Goal: Navigation & Orientation: Find specific page/section

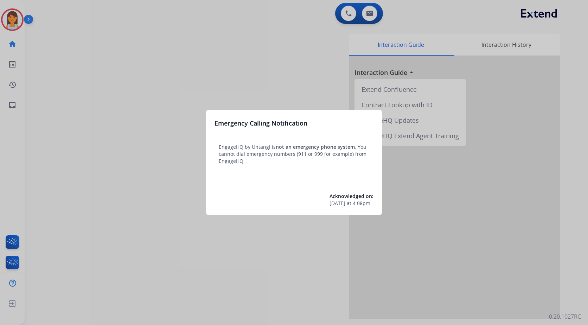
click at [254, 28] on div at bounding box center [294, 162] width 588 height 325
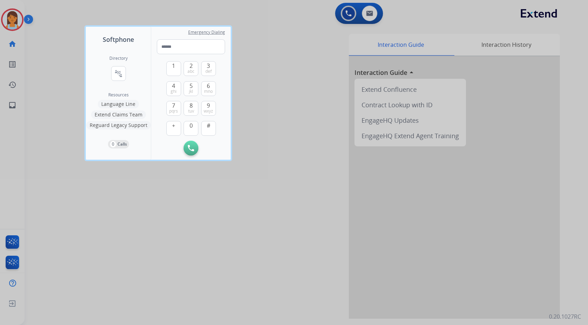
click at [52, 48] on div at bounding box center [294, 162] width 588 height 325
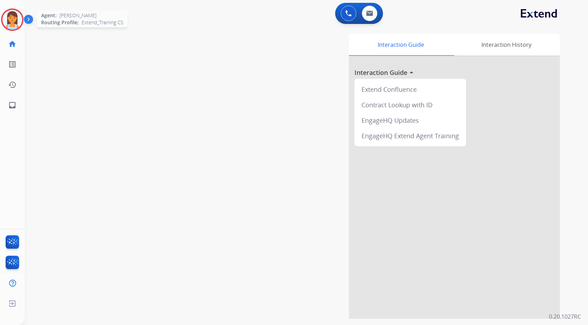
click at [18, 24] on img at bounding box center [12, 20] width 20 height 20
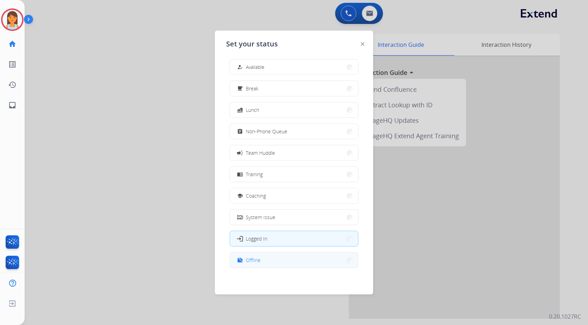
scroll to position [2, 0]
click at [300, 259] on button "work_off Offline" at bounding box center [294, 259] width 128 height 15
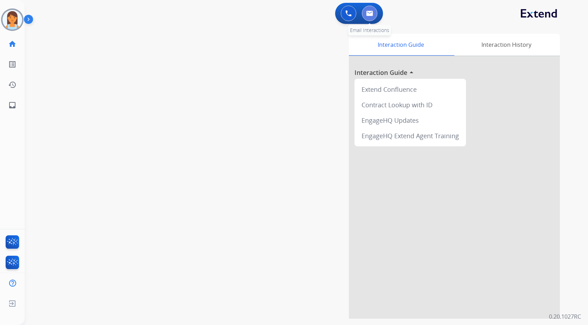
click at [373, 13] on img at bounding box center [369, 14] width 7 height 6
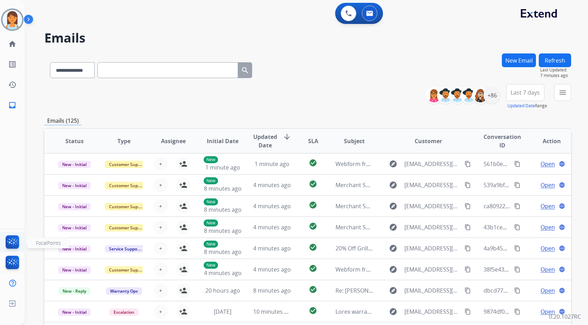
click at [10, 240] on img at bounding box center [12, 243] width 17 height 16
click at [11, 243] on img at bounding box center [12, 243] width 17 height 16
